Goal: Task Accomplishment & Management: Complete application form

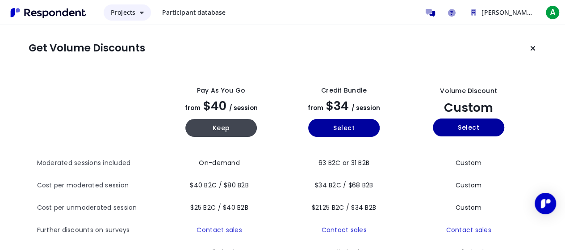
click at [142, 13] on icon "Main navigation" at bounding box center [142, 12] width 4 height 6
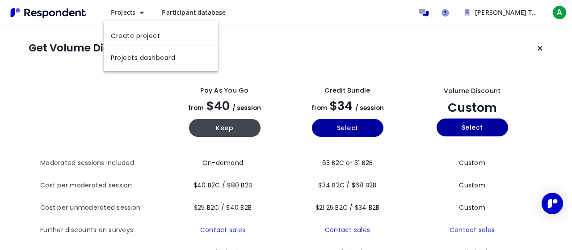
click at [302, 49] on md-backdrop at bounding box center [286, 125] width 572 height 250
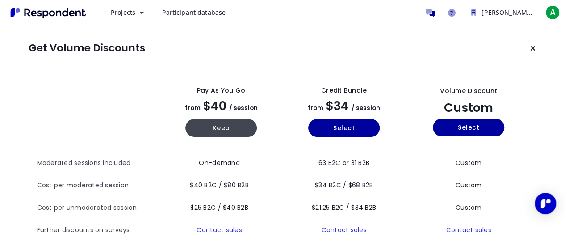
click at [29, 11] on img "Main navigation" at bounding box center [48, 12] width 82 height 15
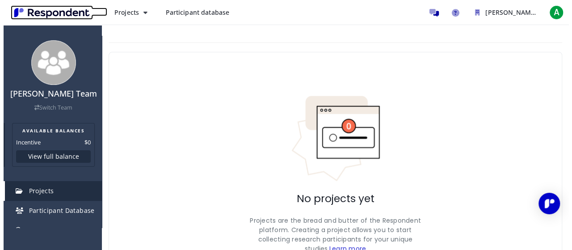
scroll to position [60, 0]
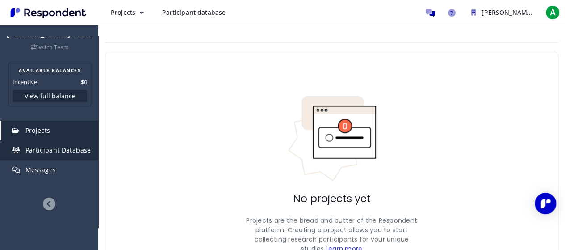
click at [53, 153] on span "Participant Database" at bounding box center [58, 150] width 66 height 8
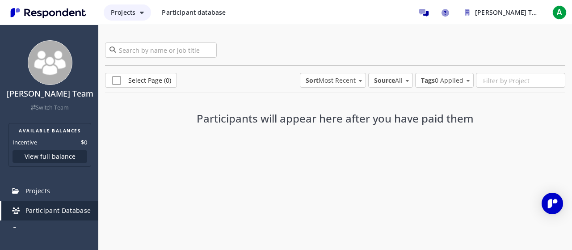
click at [133, 12] on span "Projects" at bounding box center [123, 12] width 25 height 8
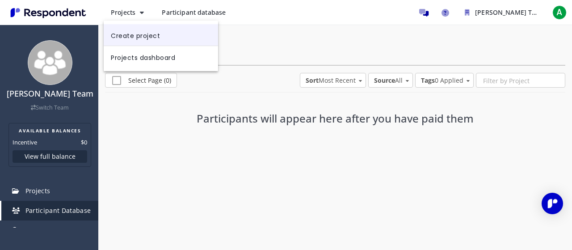
click at [127, 36] on link "Create project" at bounding box center [161, 34] width 114 height 21
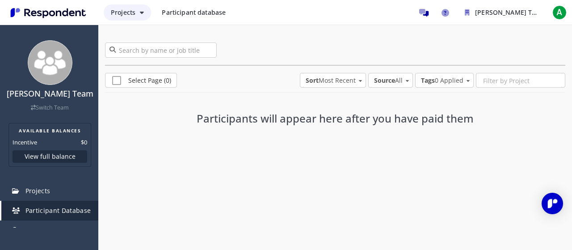
click at [131, 11] on span "Projects" at bounding box center [123, 12] width 25 height 8
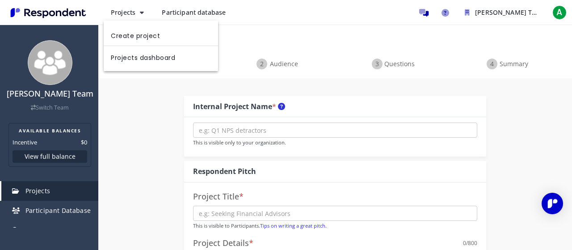
click at [125, 59] on link "Projects dashboard" at bounding box center [161, 56] width 114 height 21
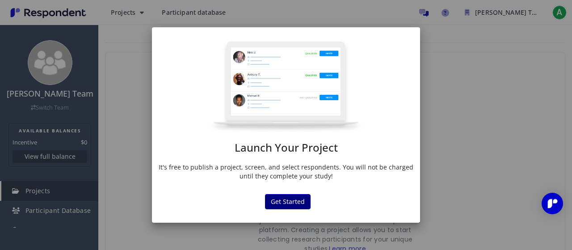
click at [285, 194] on button "Get Started" at bounding box center [288, 201] width 46 height 15
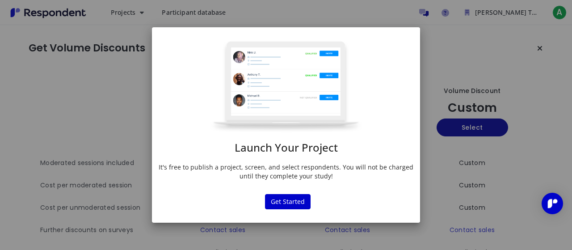
click at [446, 163] on div "Launch Your Project It's free to publish a project, screen, and select responde…" at bounding box center [286, 125] width 572 height 250
click at [293, 200] on button "Get Started" at bounding box center [288, 201] width 46 height 15
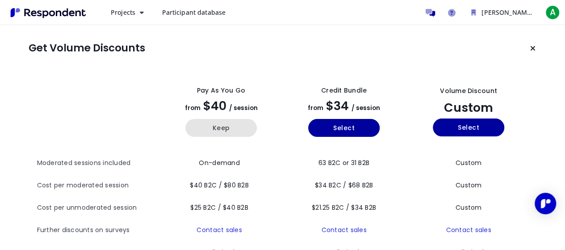
click at [222, 129] on button "Keep" at bounding box center [220, 128] width 71 height 18
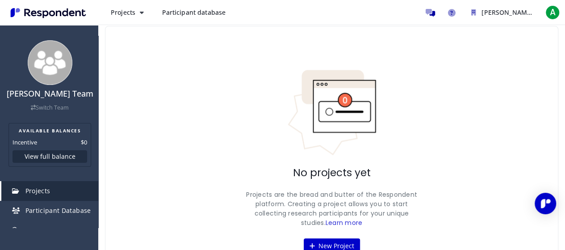
scroll to position [26, 0]
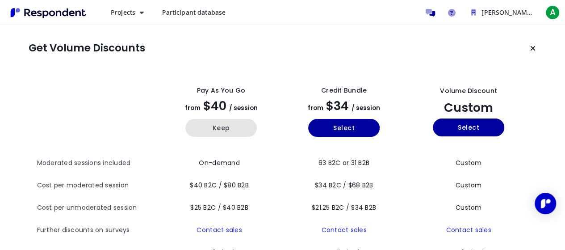
click at [225, 129] on button "Keep" at bounding box center [220, 128] width 71 height 18
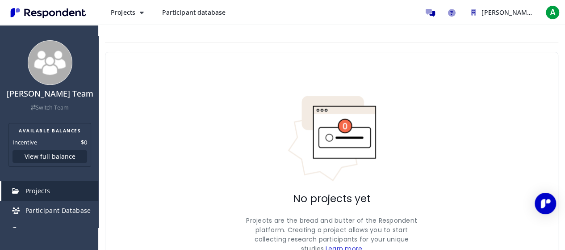
scroll to position [71, 0]
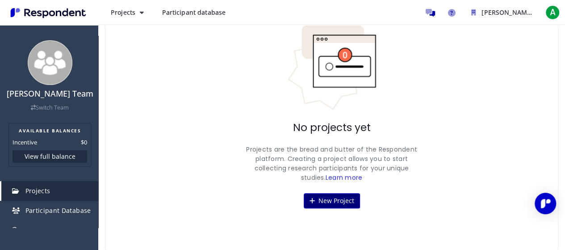
click at [329, 196] on button "New Project" at bounding box center [332, 200] width 56 height 15
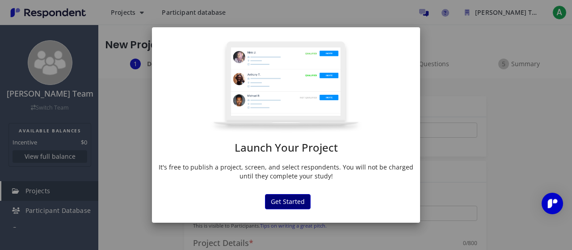
click at [273, 202] on button "Get Started" at bounding box center [288, 201] width 46 height 15
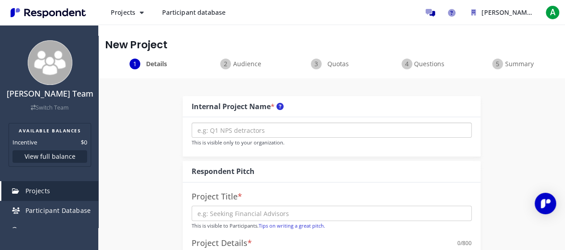
click at [285, 131] on input "text" at bounding box center [332, 129] width 280 height 15
